Goal: Find specific page/section: Find specific page/section

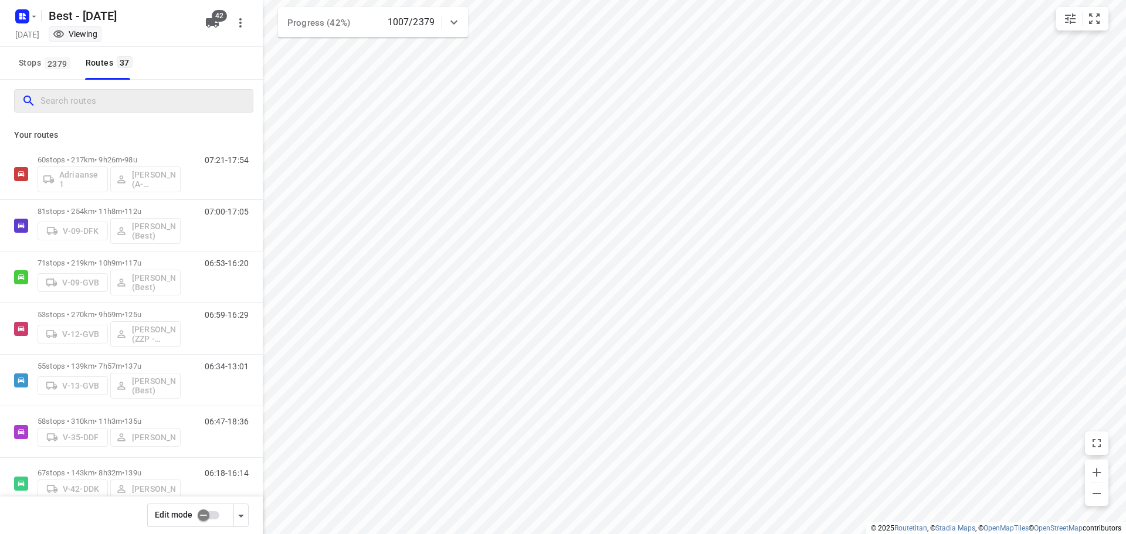
click at [77, 100] on input "Search routes" at bounding box center [146, 101] width 212 height 18
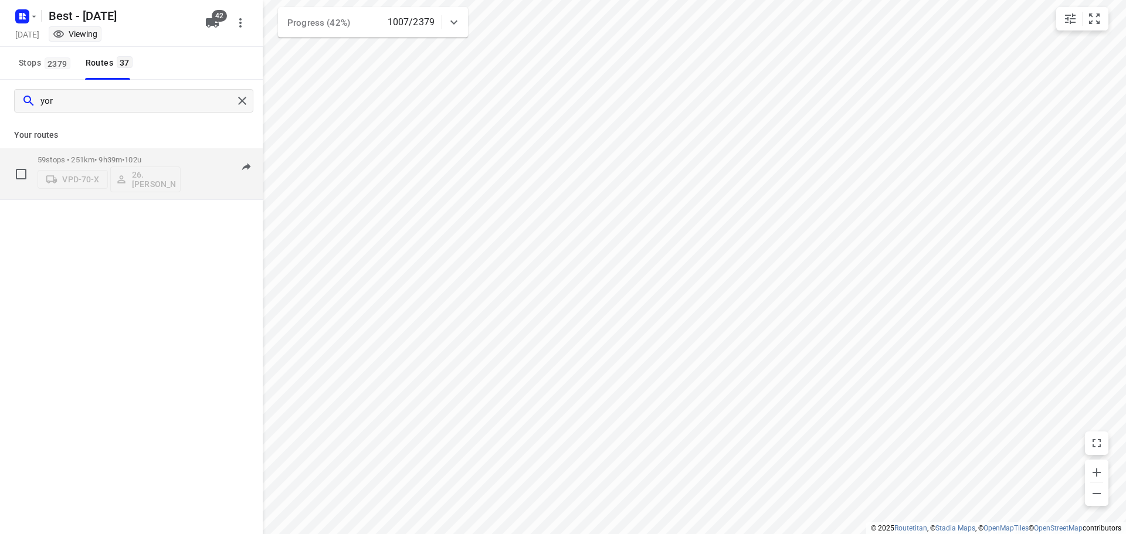
type input "yor"
click at [74, 155] on div "59 stops • 251km • 9h39m • 102u VPD-70-X 26.Yoraham Berenos" at bounding box center [109, 173] width 143 height 49
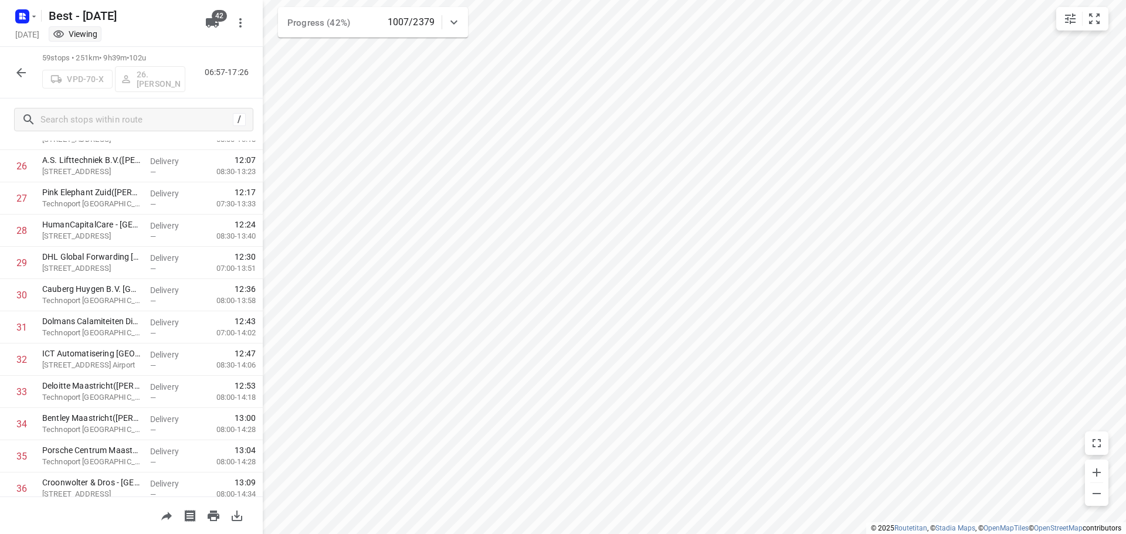
scroll to position [1637, 0]
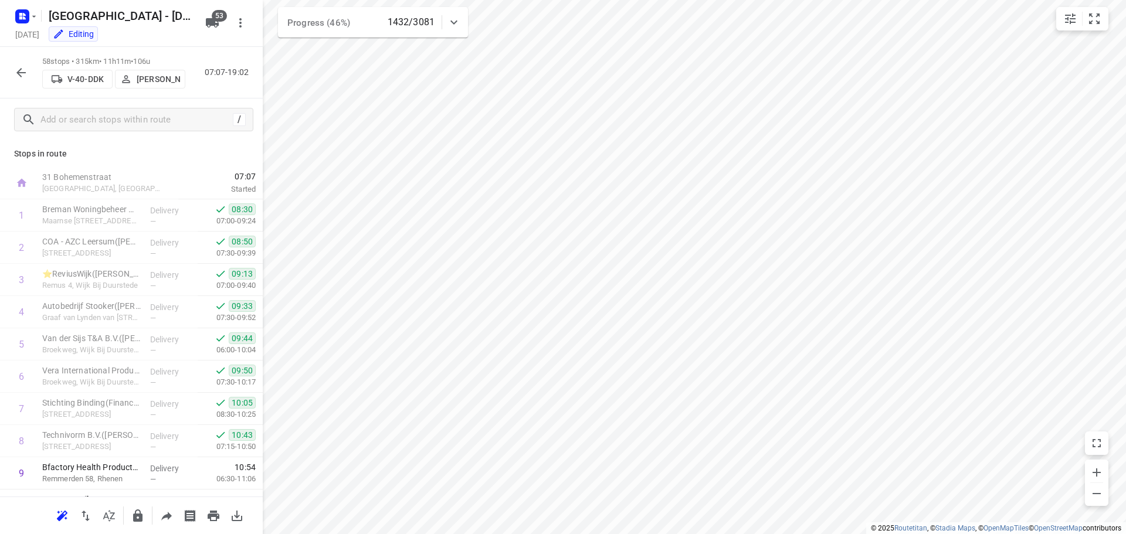
click at [15, 67] on icon "button" at bounding box center [21, 73] width 14 height 14
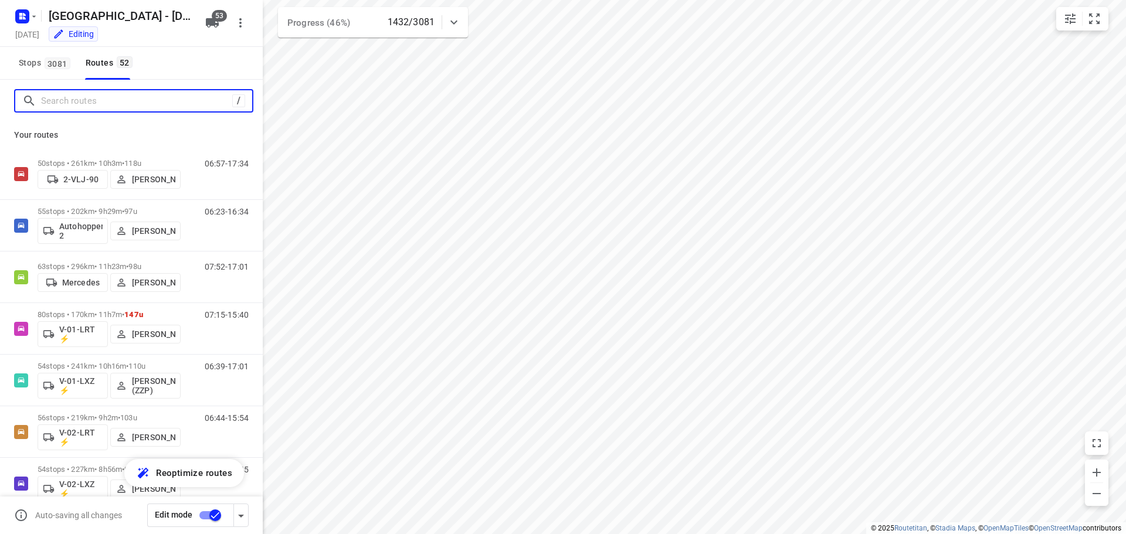
click at [80, 102] on input "Search routes" at bounding box center [136, 101] width 191 height 18
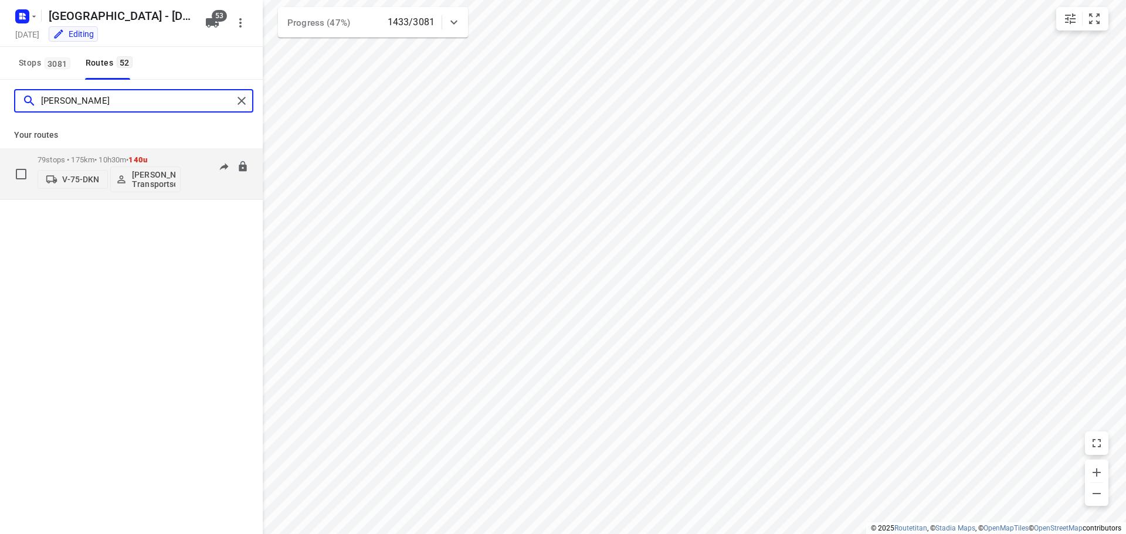
type input "[PERSON_NAME]"
click at [88, 158] on p "79 stops • 175km • 10h30m • 140u" at bounding box center [109, 159] width 143 height 9
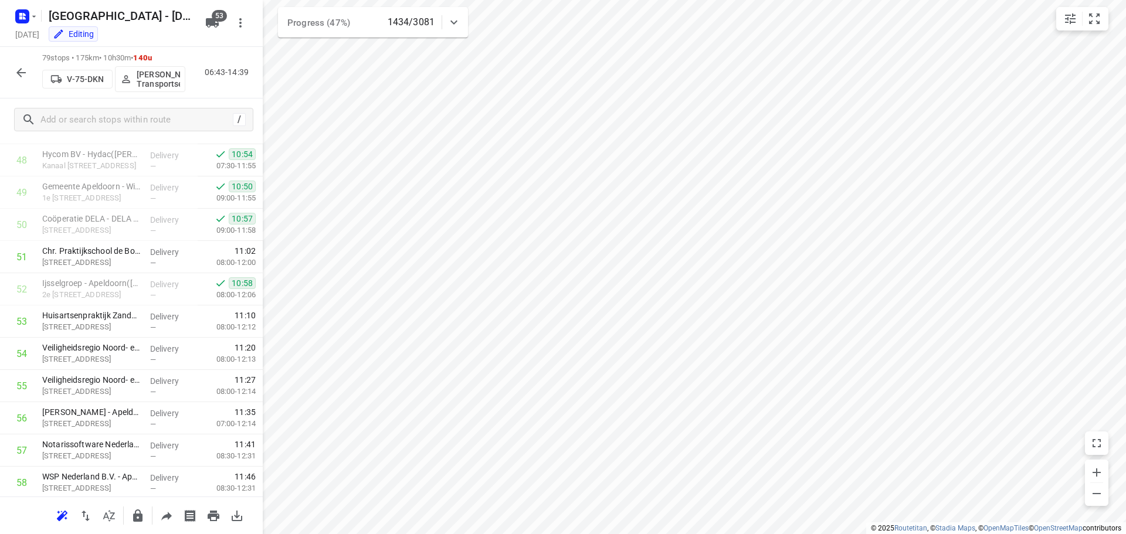
scroll to position [1548, 0]
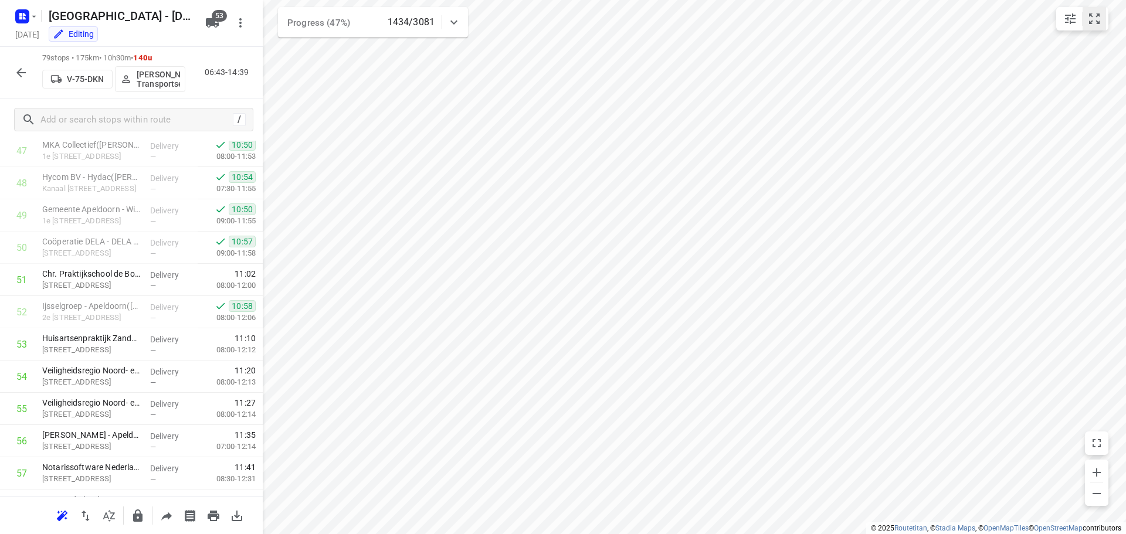
click at [1094, 20] on icon "small contained button group" at bounding box center [1094, 19] width 14 height 14
